Goal: Information Seeking & Learning: Learn about a topic

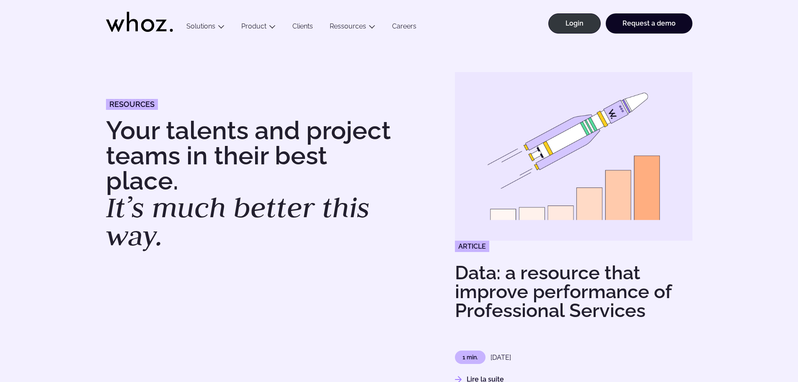
click at [72, 141] on div "Resources Your talents and project teams in their best place. It’s much better …" at bounding box center [399, 230] width 765 height 317
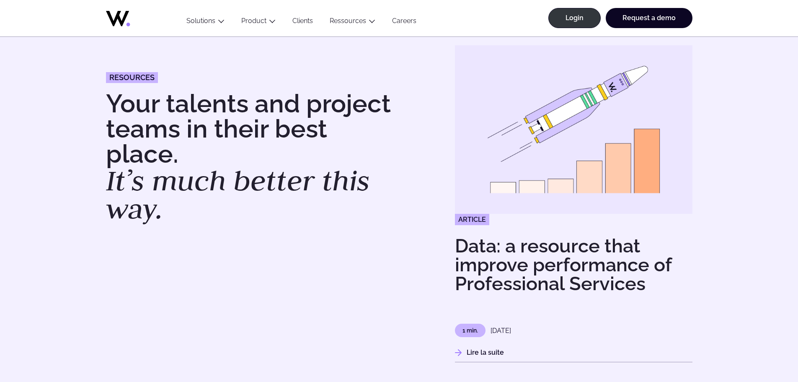
scroll to position [42, 0]
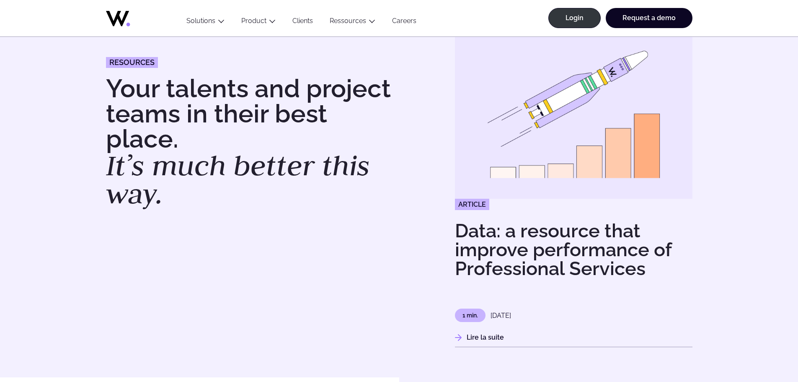
click at [132, 18] on icon at bounding box center [139, 16] width 67 height 20
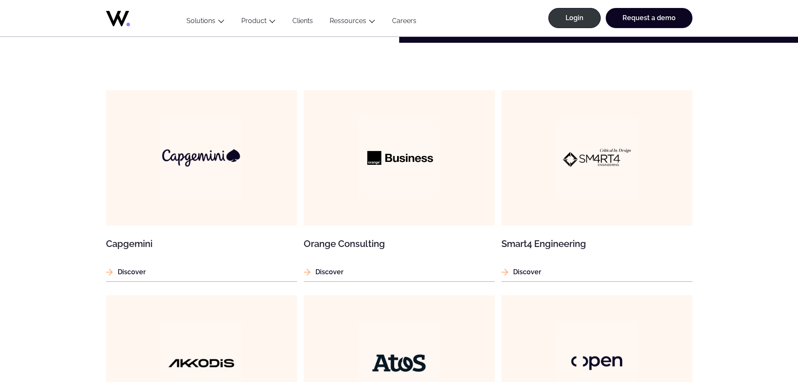
scroll to position [503, 0]
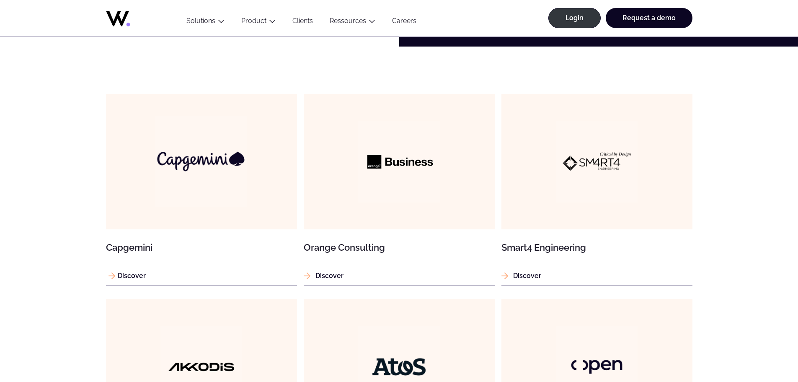
click at [184, 207] on figure at bounding box center [201, 161] width 191 height 135
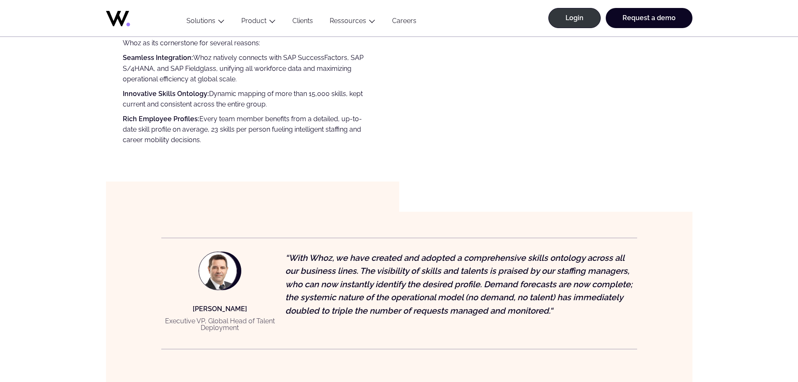
scroll to position [502, 0]
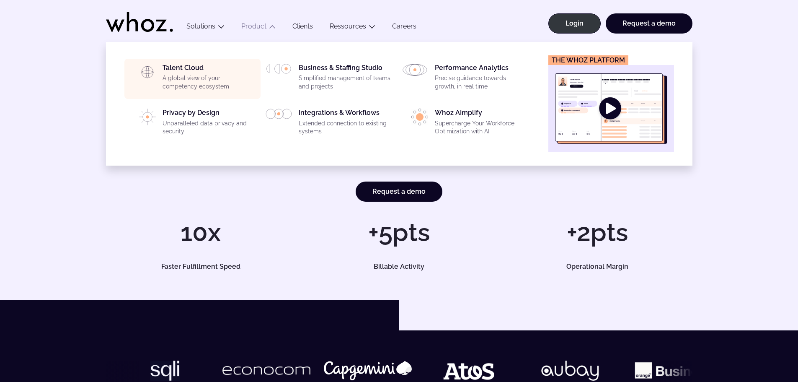
click at [243, 72] on div "Talent Cloud A global view of your competency ecosystem" at bounding box center [209, 79] width 93 height 30
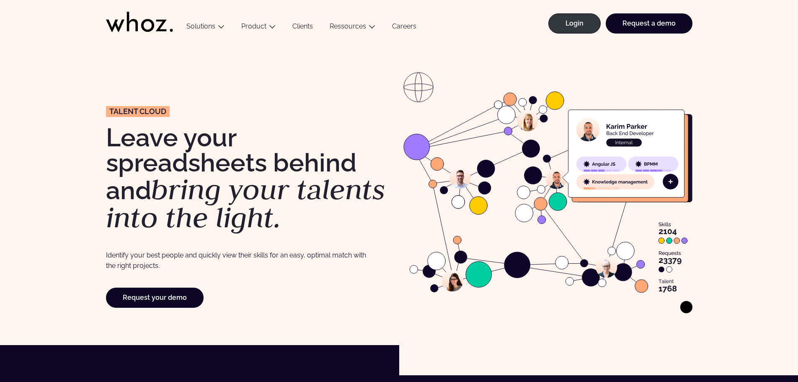
click at [58, 158] on div "Talent Cloud Leave your spreadsheets behind and bring your talents into the lig…" at bounding box center [399, 193] width 765 height 243
